Goal: Complete application form

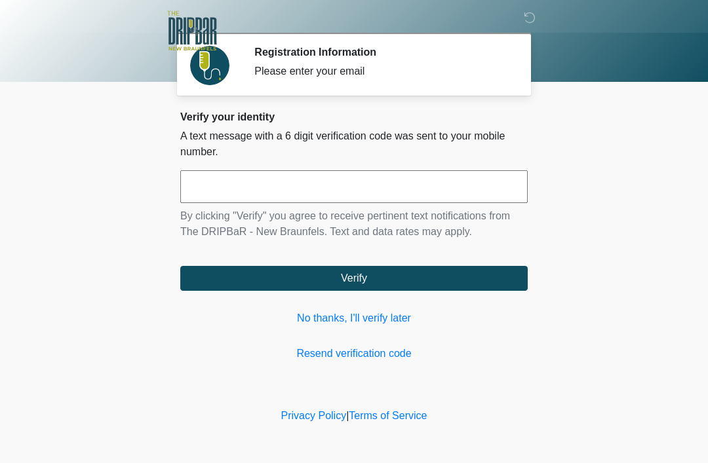
click at [209, 341] on div "Verify your identity A text message with a 6 digit verification code was sent t…" at bounding box center [353, 236] width 347 height 251
click at [461, 202] on input "text" at bounding box center [353, 186] width 347 height 33
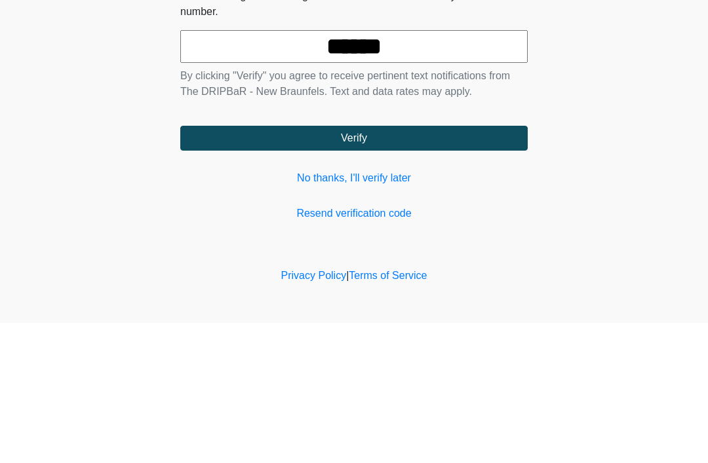
type input "******"
click at [218, 266] on button "Verify" at bounding box center [353, 278] width 347 height 25
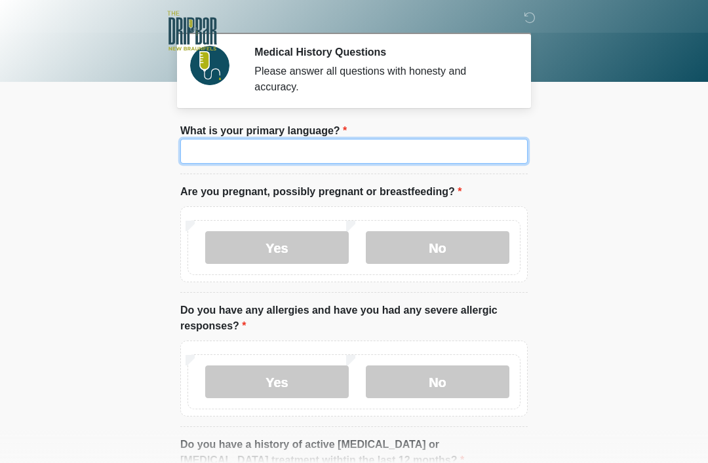
click at [224, 153] on input "What is your primary language?" at bounding box center [353, 151] width 347 height 25
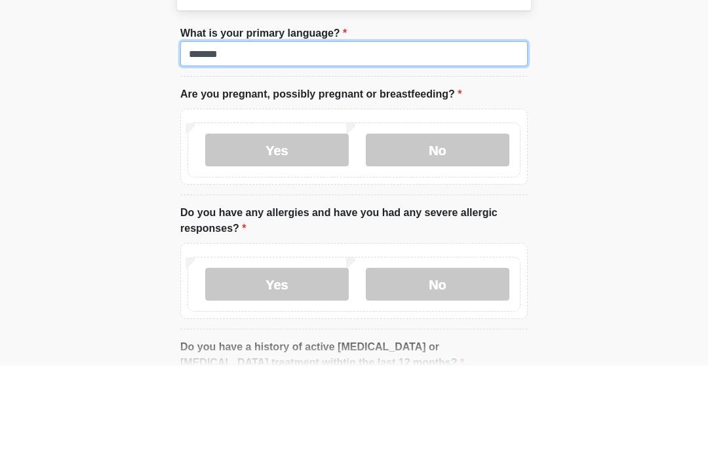
type input "*******"
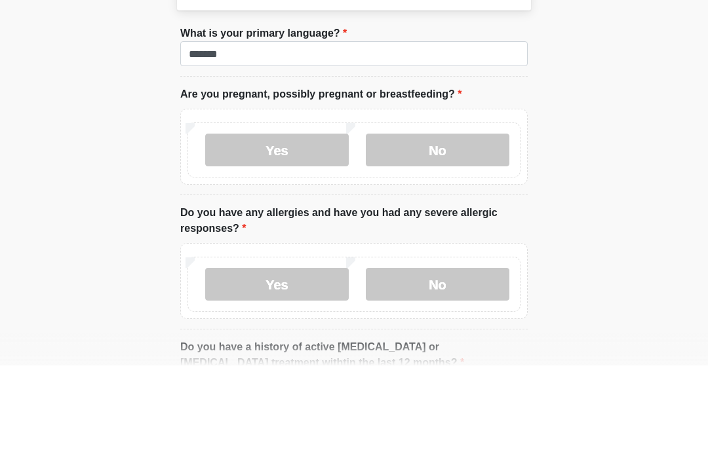
click at [432, 231] on label "No" at bounding box center [437, 247] width 143 height 33
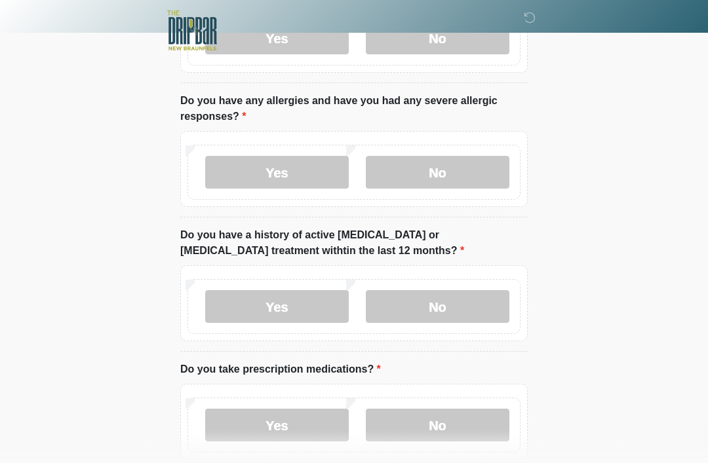
scroll to position [210, 0]
click at [436, 178] on label "No" at bounding box center [437, 172] width 143 height 33
click at [427, 308] on label "No" at bounding box center [437, 306] width 143 height 33
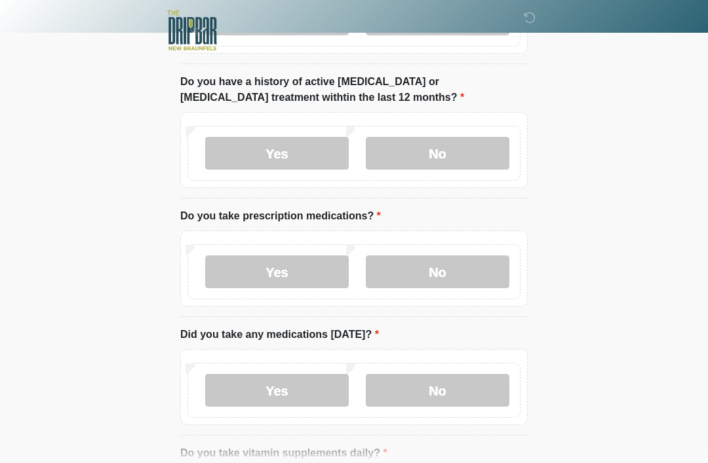
scroll to position [361, 0]
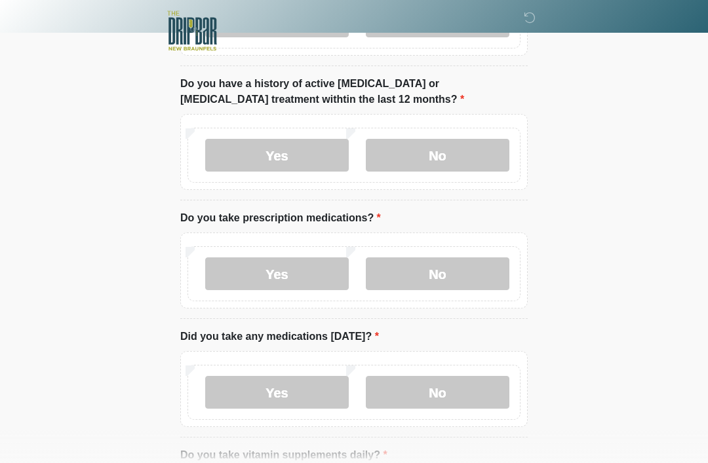
click at [263, 275] on label "Yes" at bounding box center [276, 273] width 143 height 33
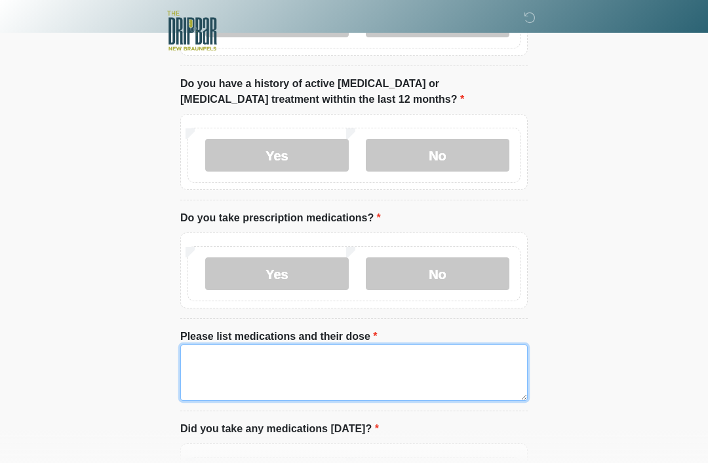
click at [220, 370] on textarea "Please list medications and their dose" at bounding box center [353, 373] width 347 height 56
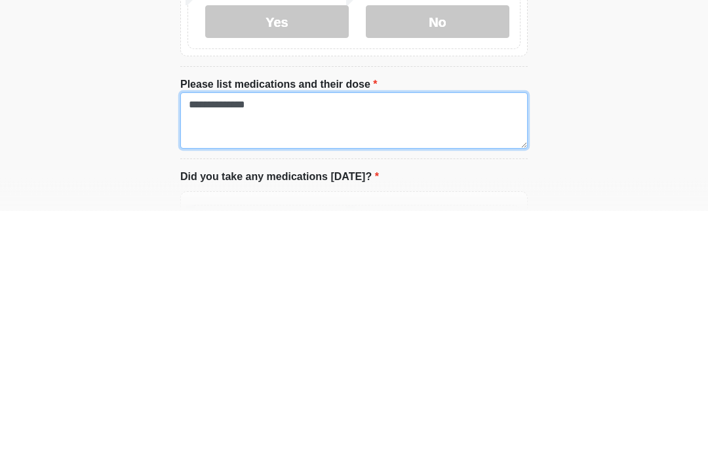
click at [211, 345] on textarea "**********" at bounding box center [353, 373] width 347 height 56
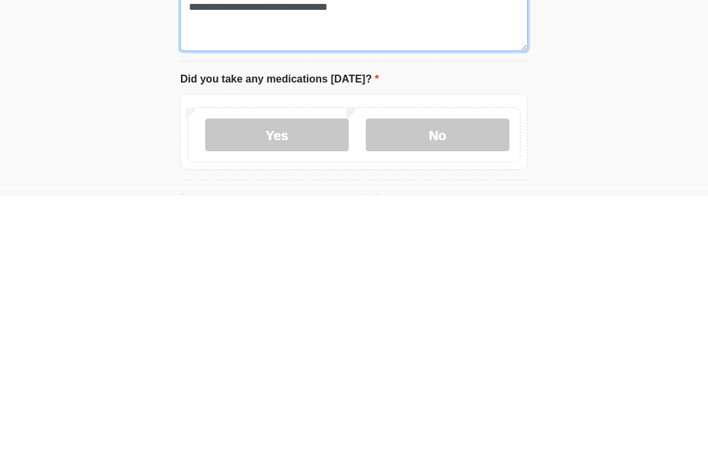
scroll to position [453, 0]
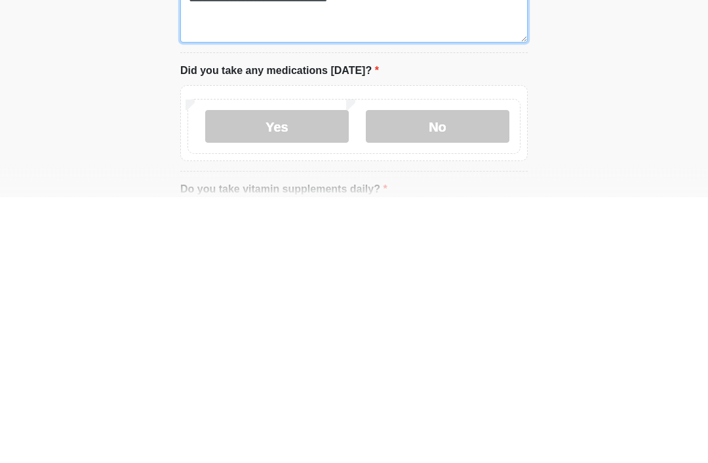
type textarea "**********"
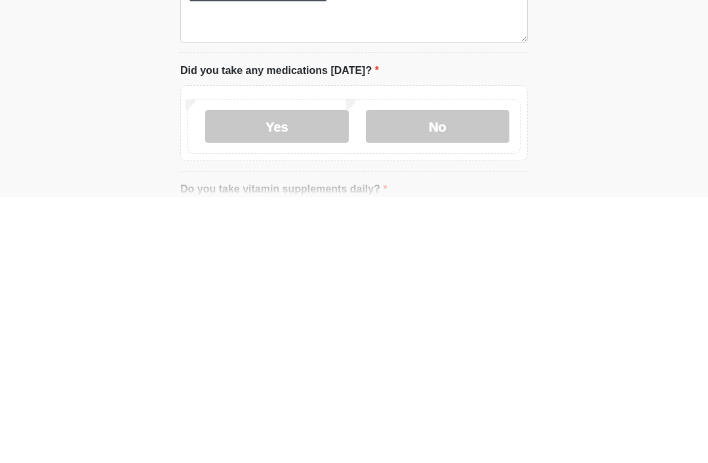
click at [305, 377] on label "Yes" at bounding box center [276, 393] width 143 height 33
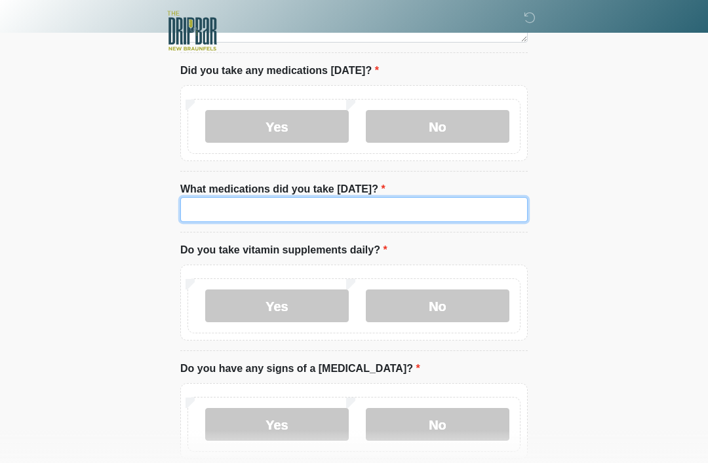
click at [428, 210] on input "What medications did you take today?" at bounding box center [353, 209] width 347 height 25
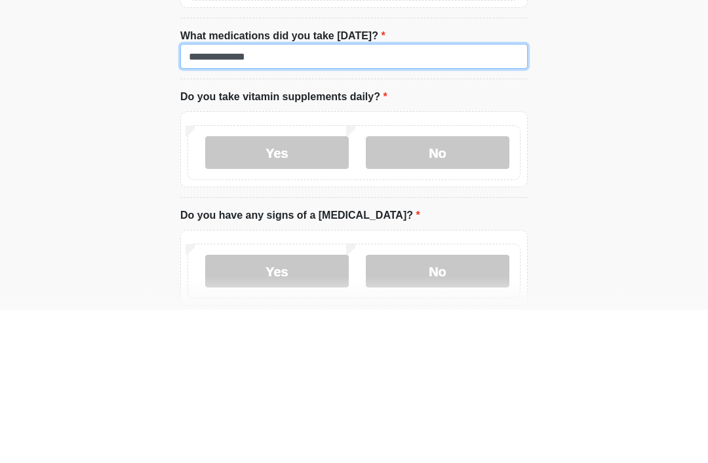
type input "**********"
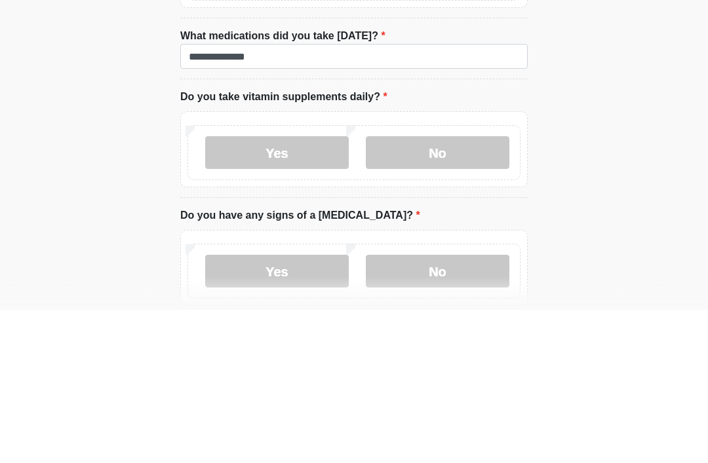
click at [255, 290] on label "Yes" at bounding box center [276, 306] width 143 height 33
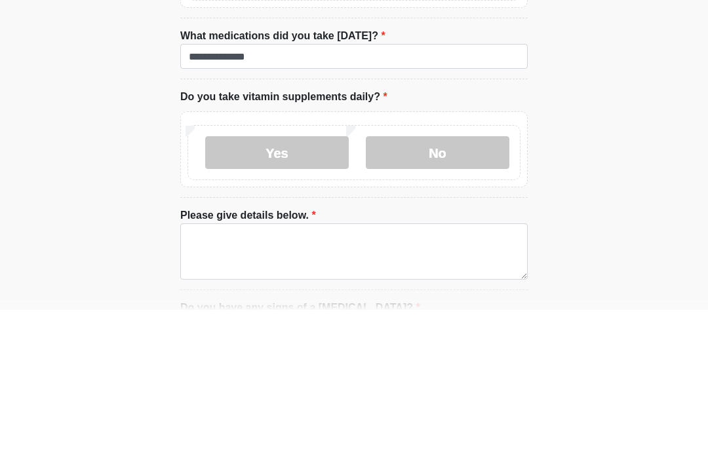
scroll to position [873, 0]
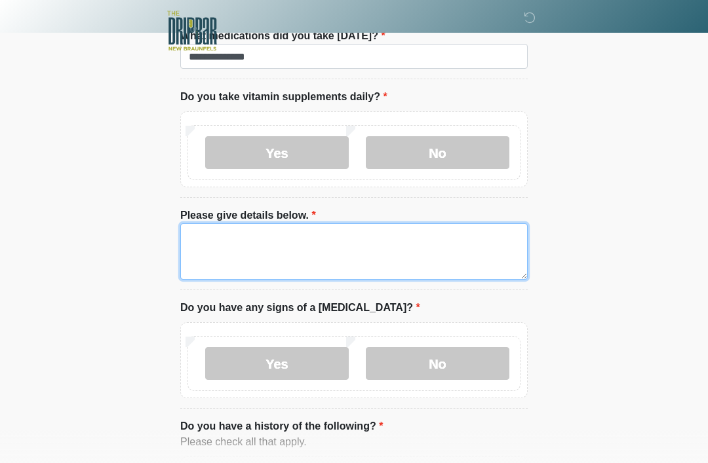
click at [242, 253] on textarea "Please give details below." at bounding box center [353, 251] width 347 height 56
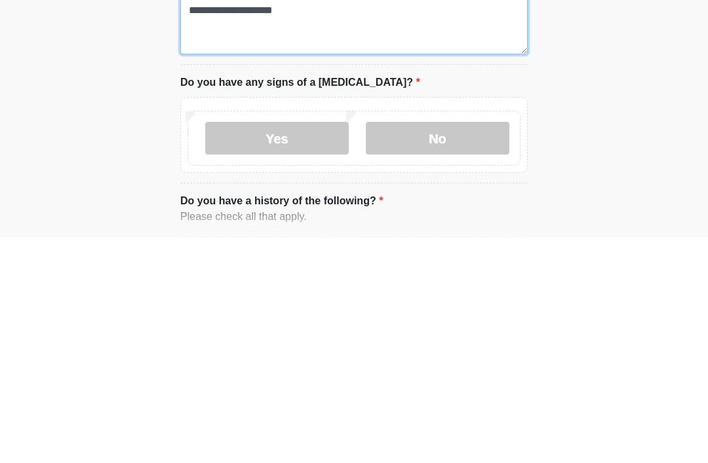
type textarea "**********"
click at [444, 347] on label "No" at bounding box center [437, 363] width 143 height 33
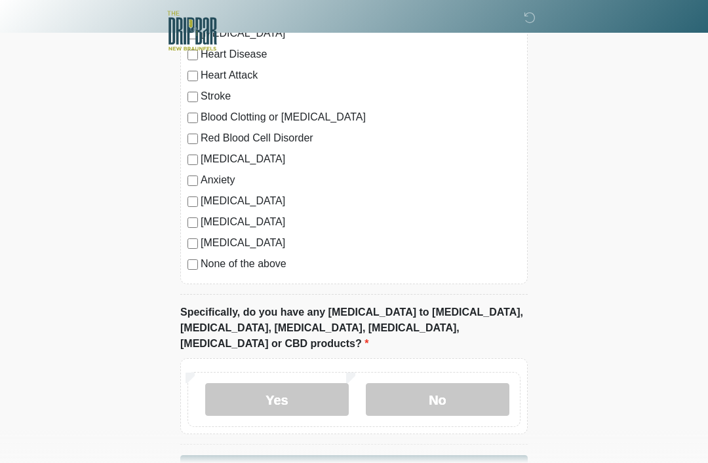
scroll to position [1337, 0]
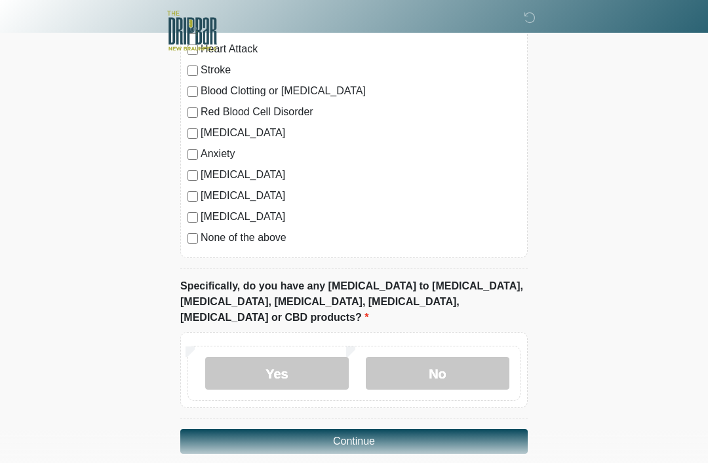
click at [428, 357] on label "No" at bounding box center [437, 373] width 143 height 33
click at [350, 429] on button "Continue" at bounding box center [353, 441] width 347 height 25
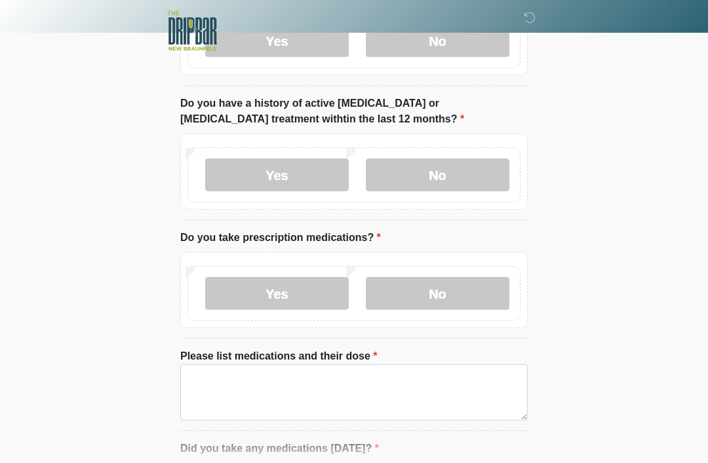
scroll to position [0, 0]
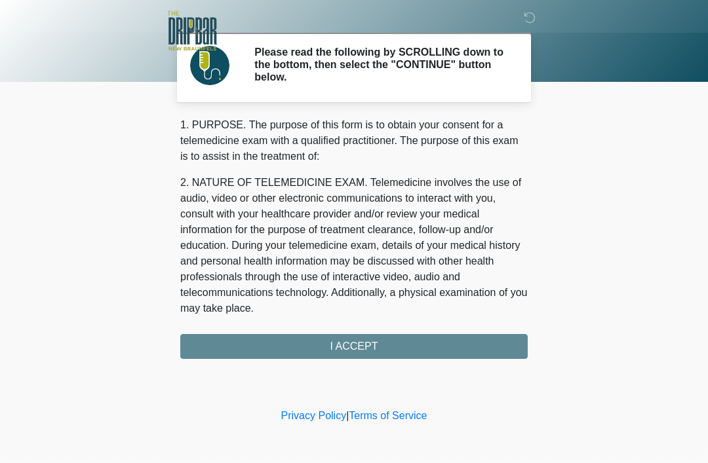
click at [208, 349] on div "1. PURPOSE. The purpose of this form is to obtain your consent for a telemedici…" at bounding box center [353, 238] width 347 height 242
click at [352, 343] on div "1. PURPOSE. The purpose of this form is to obtain your consent for a telemedici…" at bounding box center [353, 238] width 347 height 242
click at [354, 348] on div "1. PURPOSE. The purpose of this form is to obtain your consent for a telemedici…" at bounding box center [353, 238] width 347 height 242
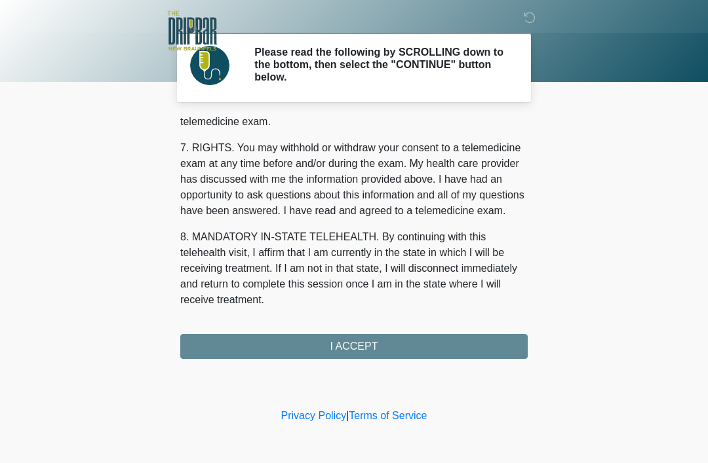
click at [360, 358] on div "‎ ‎ Please read the following by SCROLLING down to the bottom, then select the …" at bounding box center [353, 202] width 393 height 379
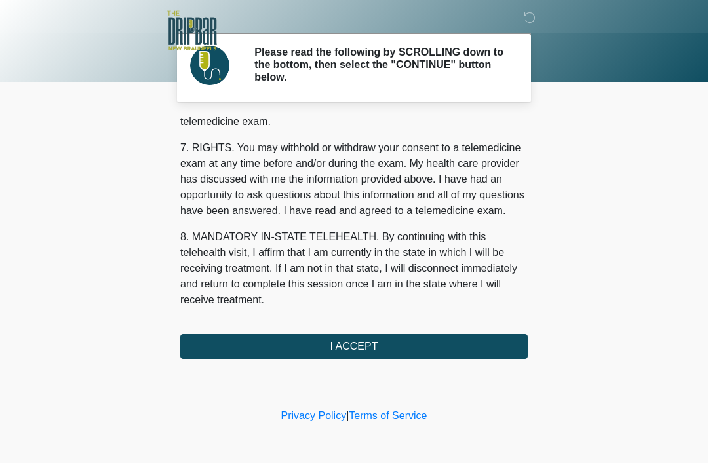
scroll to position [575, 0]
click at [361, 347] on button "I ACCEPT" at bounding box center [353, 346] width 347 height 25
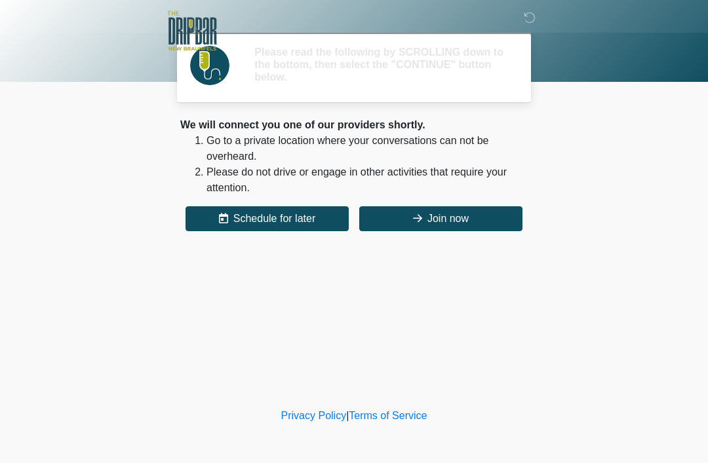
scroll to position [218, 0]
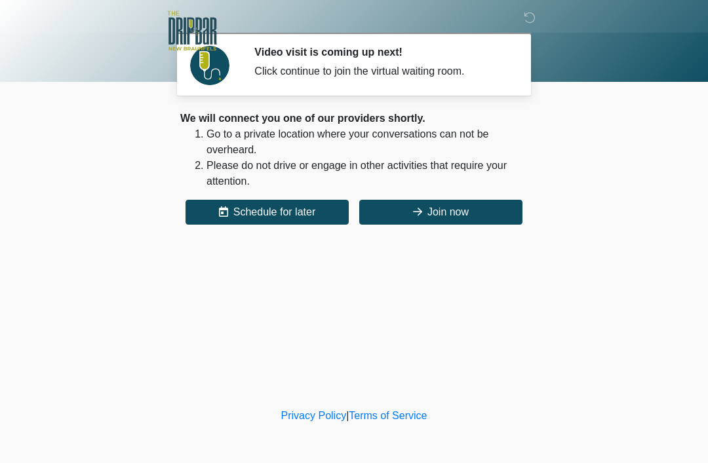
click at [436, 216] on button "Join now" at bounding box center [440, 212] width 163 height 25
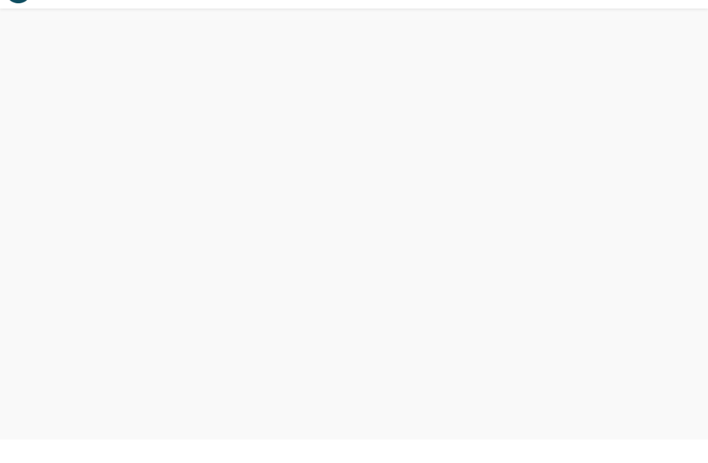
scroll to position [4, 0]
